Goal: Check status

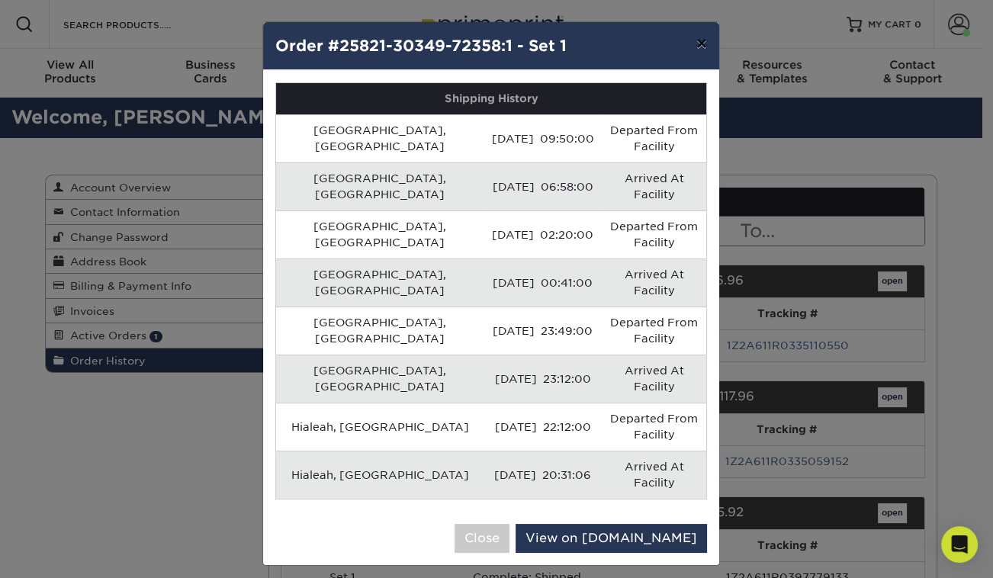
drag, startPoint x: 710, startPoint y: 45, endPoint x: 701, endPoint y: 49, distance: 9.9
click at [710, 45] on button "×" at bounding box center [701, 43] width 35 height 43
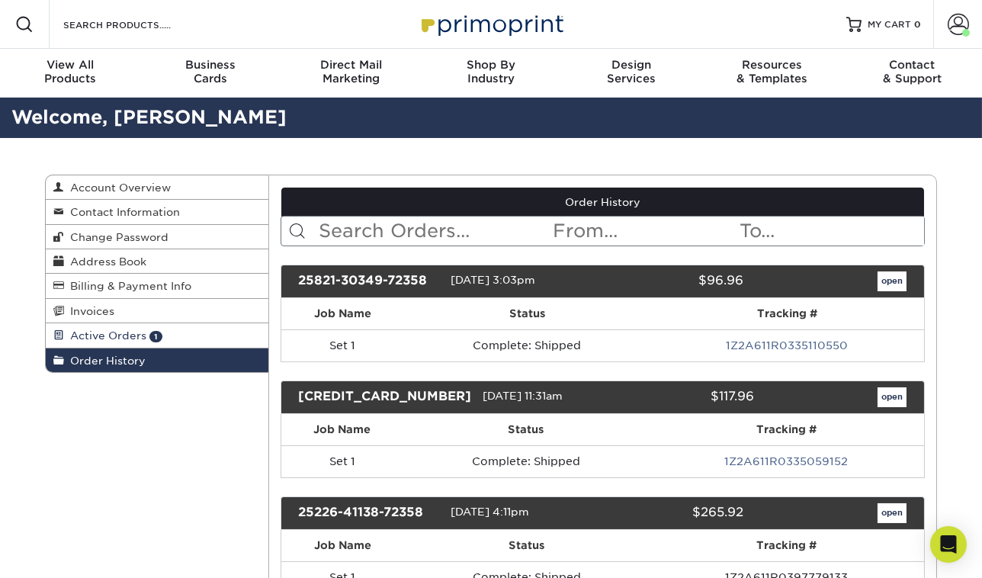
click at [160, 341] on link "Active Orders 1" at bounding box center [157, 335] width 223 height 24
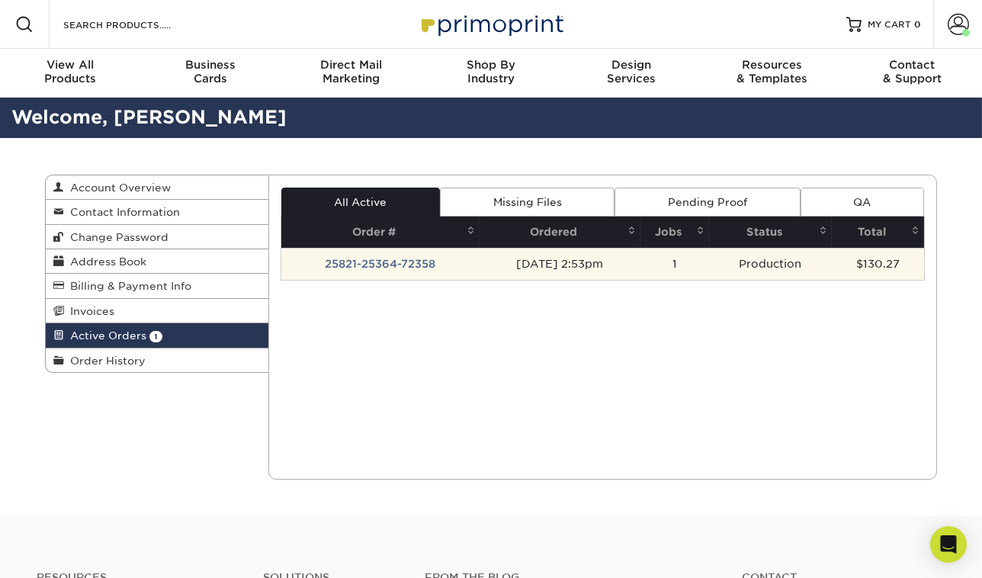
click at [406, 261] on td "25821-25364-72358" at bounding box center [380, 264] width 198 height 32
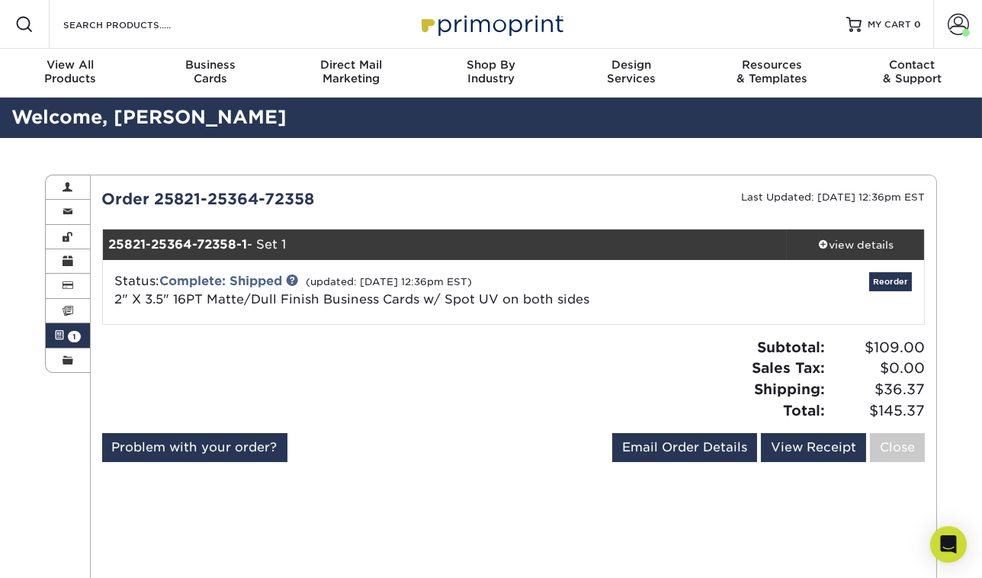
click at [297, 273] on div "Status: Complete: Shipped (updated: [DATE] 12:36pm EST) 2" X 3.5" 16PT Matte/Du…" at bounding box center [377, 290] width 547 height 37
click at [288, 281] on div "Status: Complete: Shipped (updated: [DATE] 12:36pm EST) 2" X 3.5" 16PT Matte/Du…" at bounding box center [377, 290] width 547 height 37
click at [296, 282] on link at bounding box center [293, 280] width 12 height 12
click at [963, 23] on span at bounding box center [958, 24] width 21 height 21
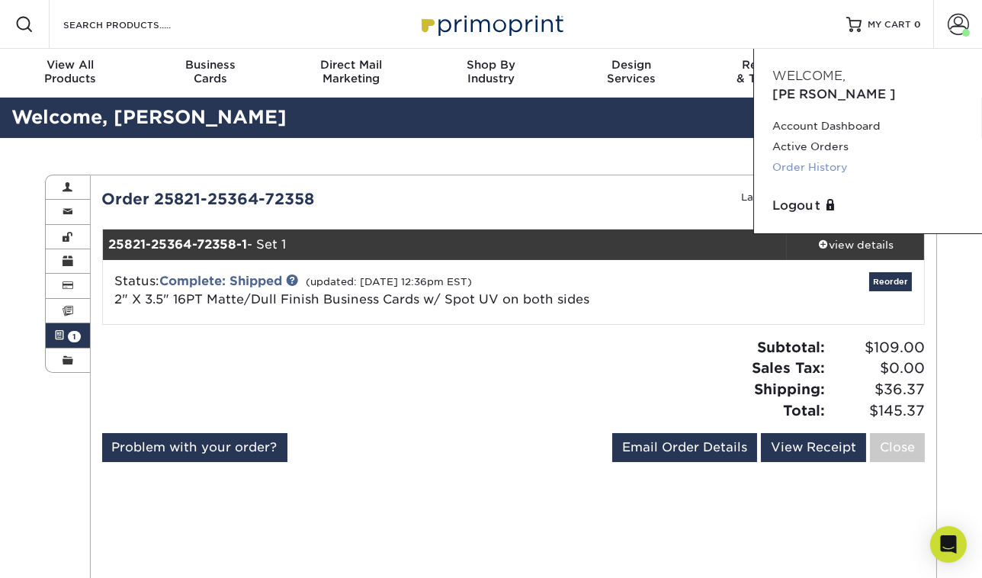
click at [843, 157] on link "Order History" at bounding box center [867, 167] width 191 height 21
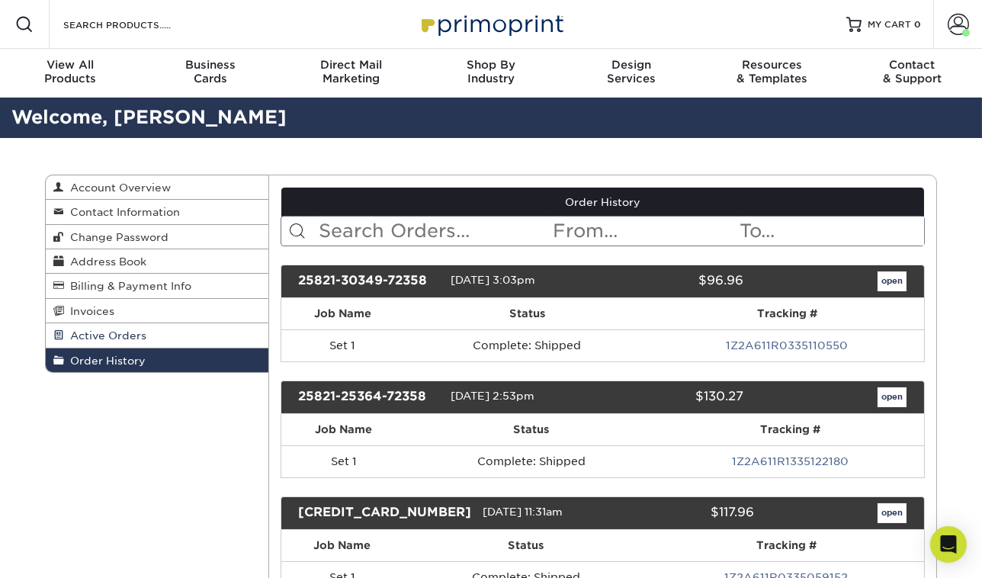
click at [124, 330] on span "Active Orders" at bounding box center [105, 335] width 82 height 12
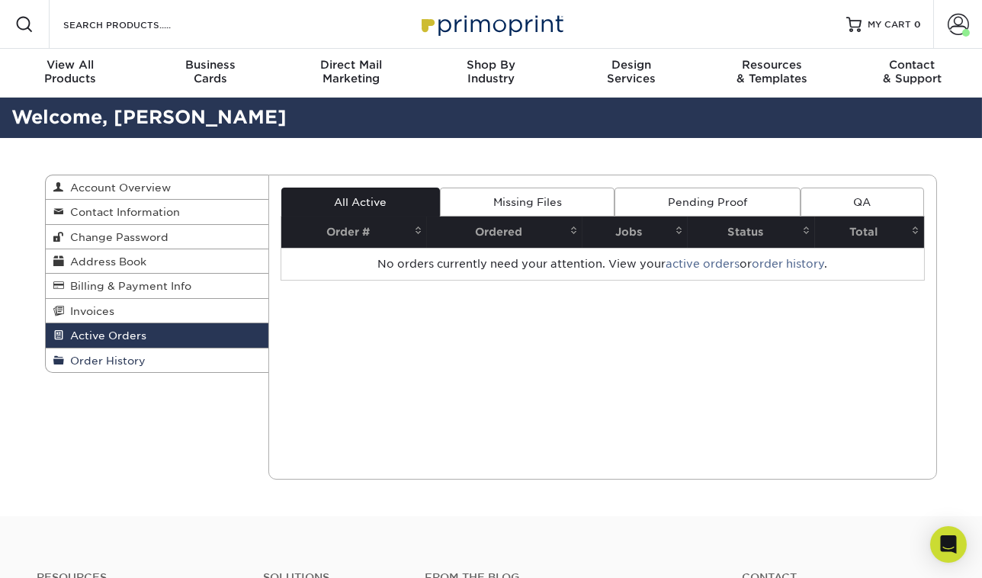
click at [120, 358] on span "Order History" at bounding box center [105, 361] width 82 height 12
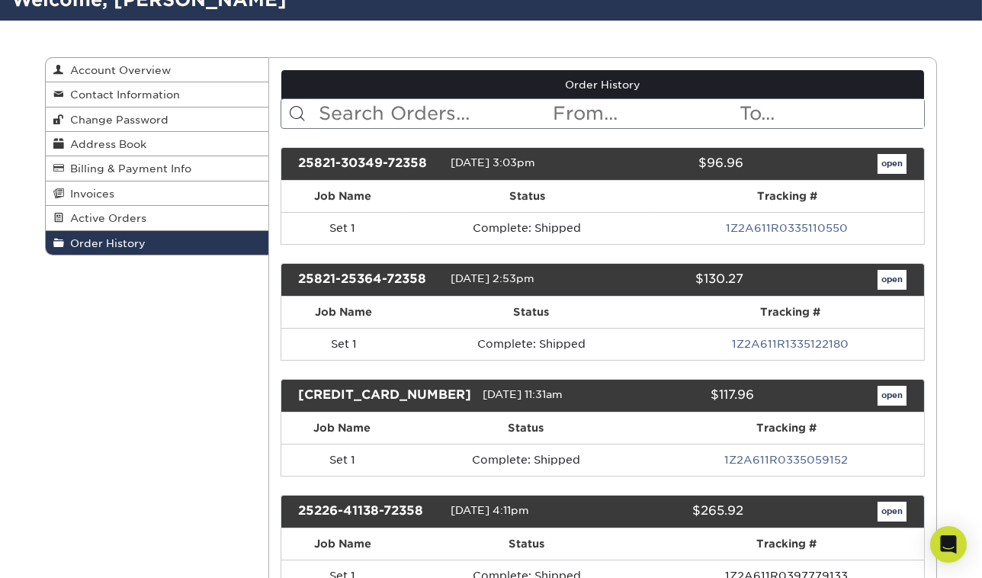
scroll to position [69, 0]
